Goal: Transaction & Acquisition: Purchase product/service

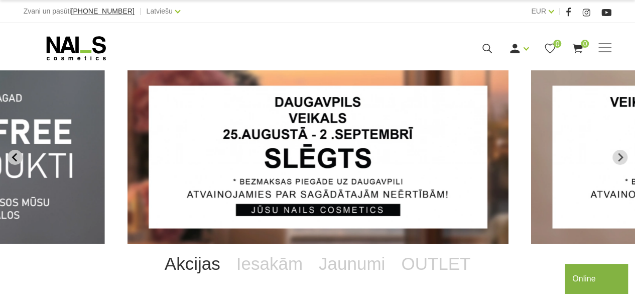
click at [13, 156] on icon "Previous slide" at bounding box center [15, 157] width 9 height 9
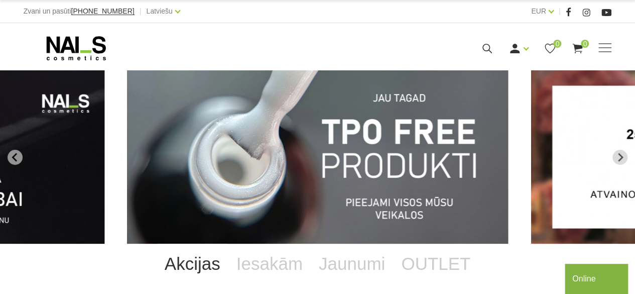
click at [295, 168] on img "1 of 13" at bounding box center [317, 156] width 381 height 173
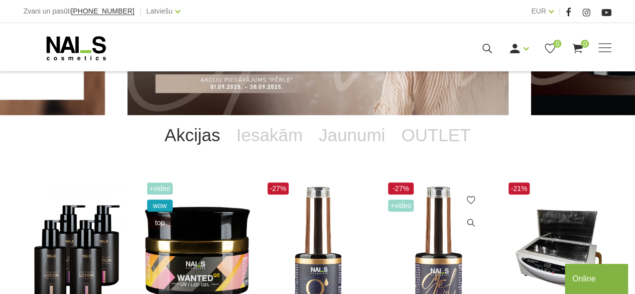
scroll to position [279, 0]
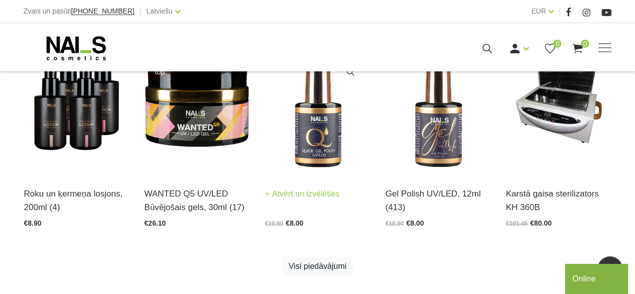
click at [309, 201] on h3 "Quick Polish LED/UV Gellaka, 12ml (120)" at bounding box center [317, 200] width 105 height 27
click at [313, 195] on link "Atvērt un izvēlēties" at bounding box center [302, 194] width 75 height 14
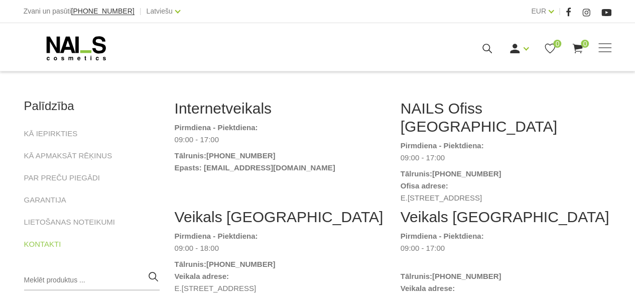
scroll to position [139, 0]
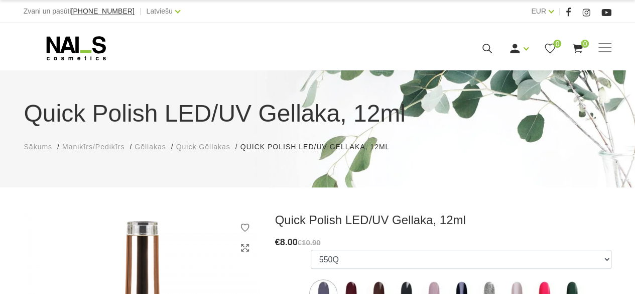
click at [99, 144] on span "Manikīrs/Pedikīrs" at bounding box center [93, 147] width 62 height 8
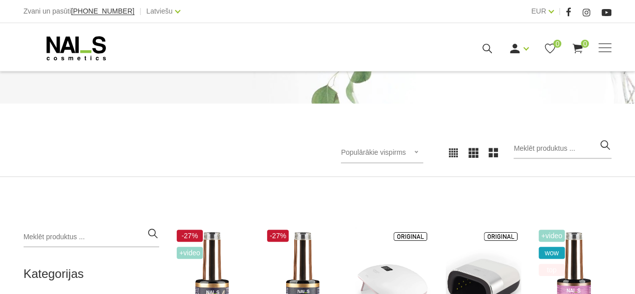
scroll to position [201, 0]
